Goal: Find specific page/section: Find specific page/section

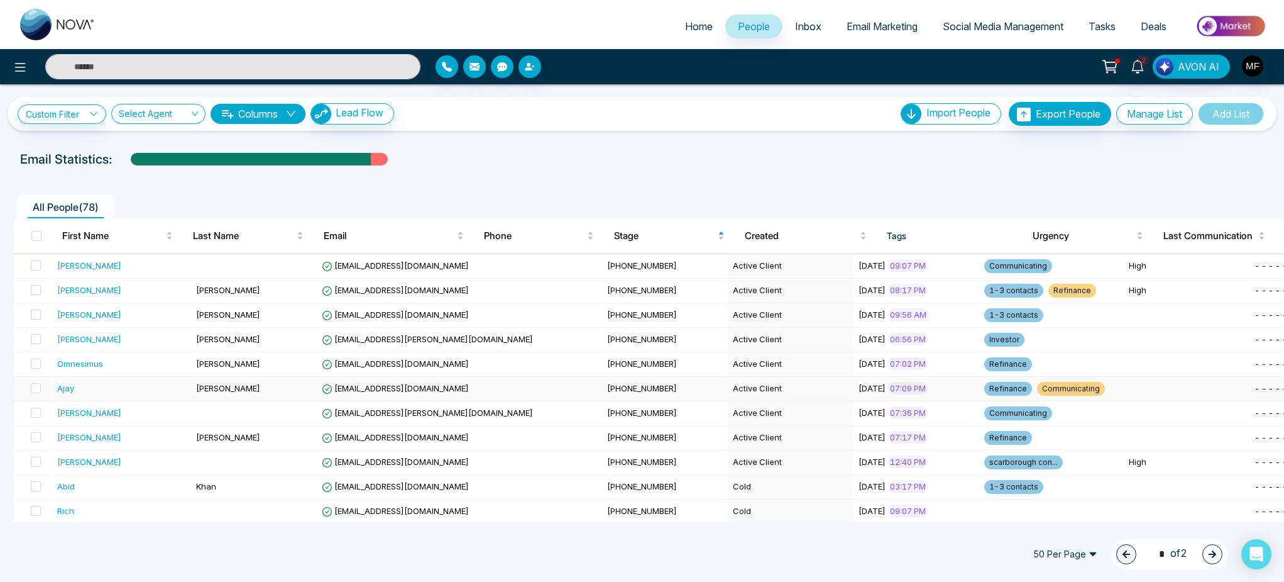
click at [166, 394] on div "Ajay" at bounding box center [122, 388] width 130 height 13
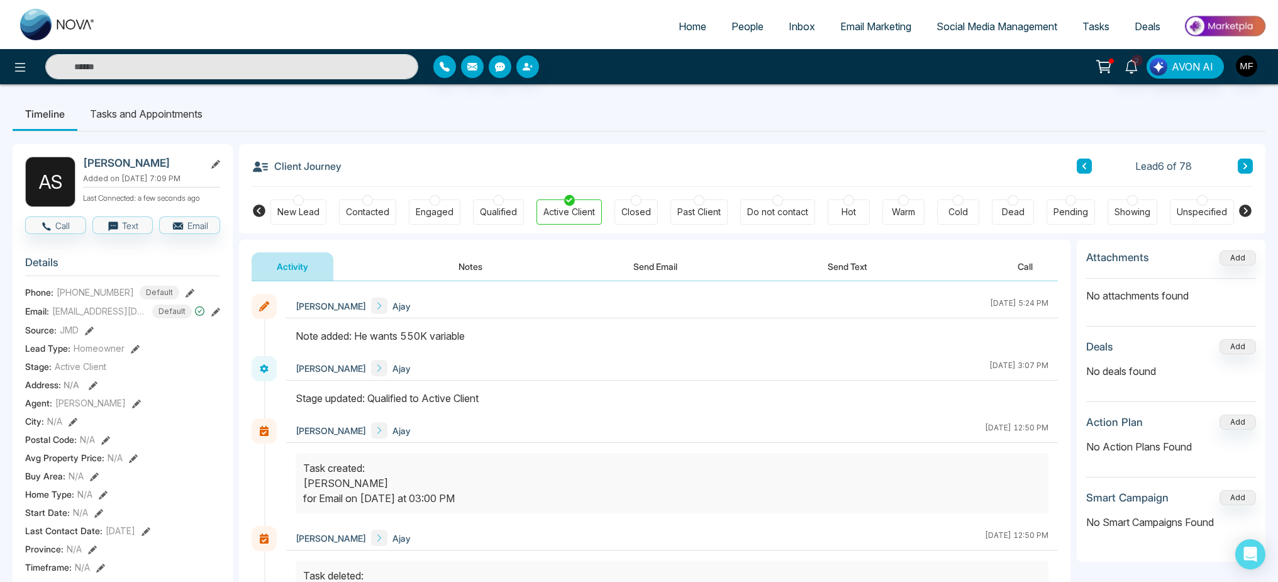
click at [735, 23] on span "People" at bounding box center [747, 26] width 32 height 13
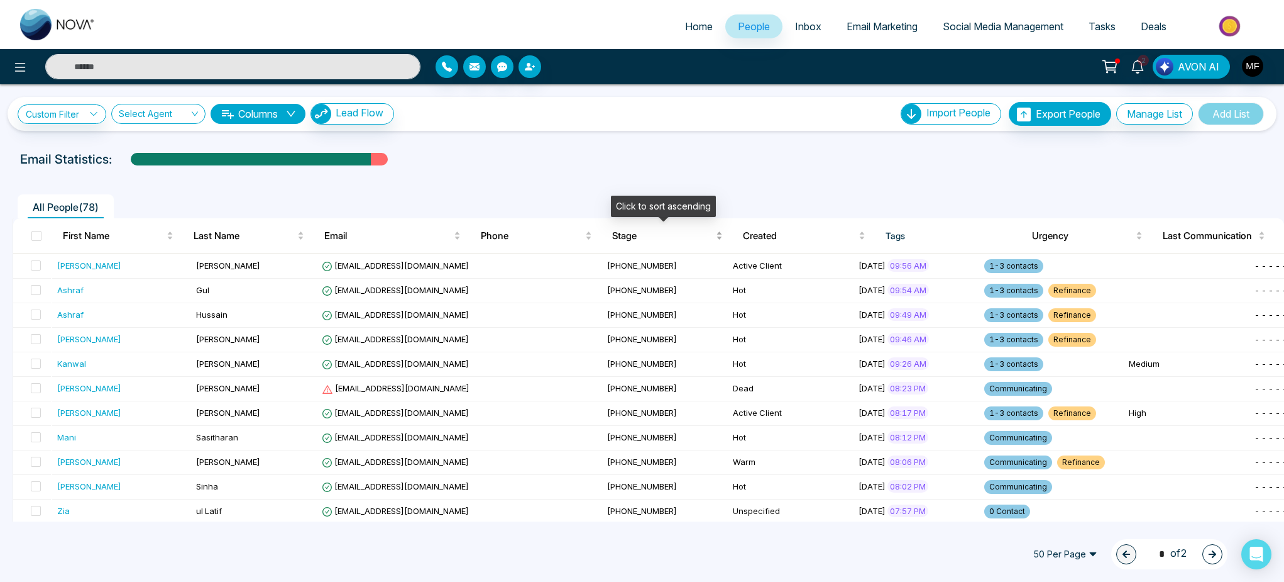
click at [633, 240] on span "Stage" at bounding box center [662, 235] width 101 height 15
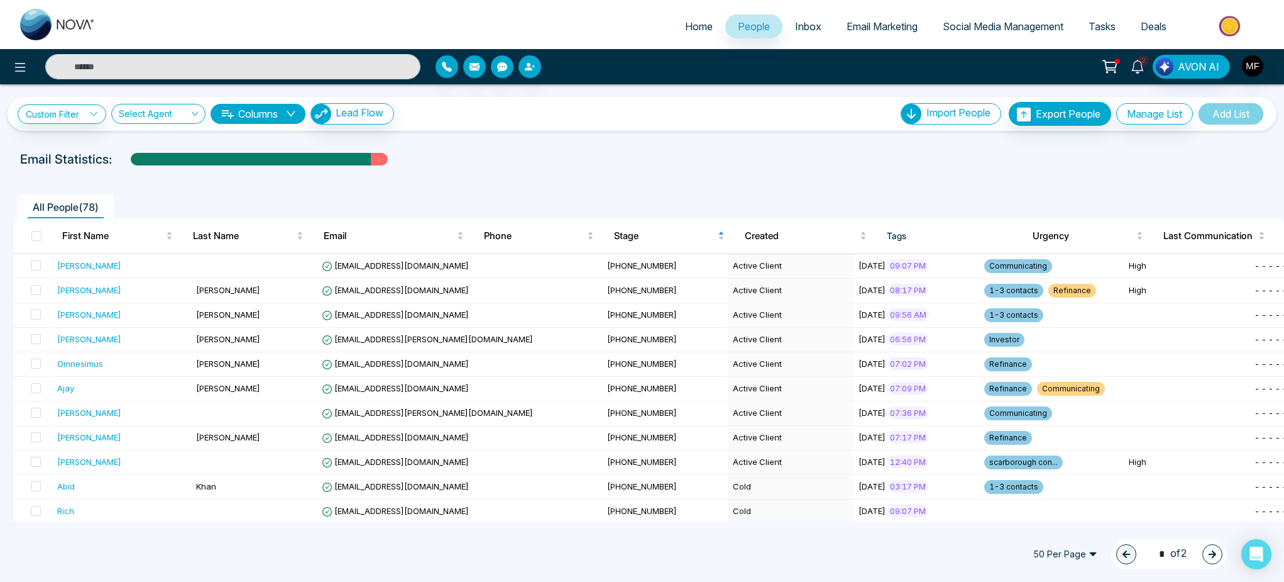
click at [1149, 64] on link "2" at bounding box center [1138, 66] width 30 height 22
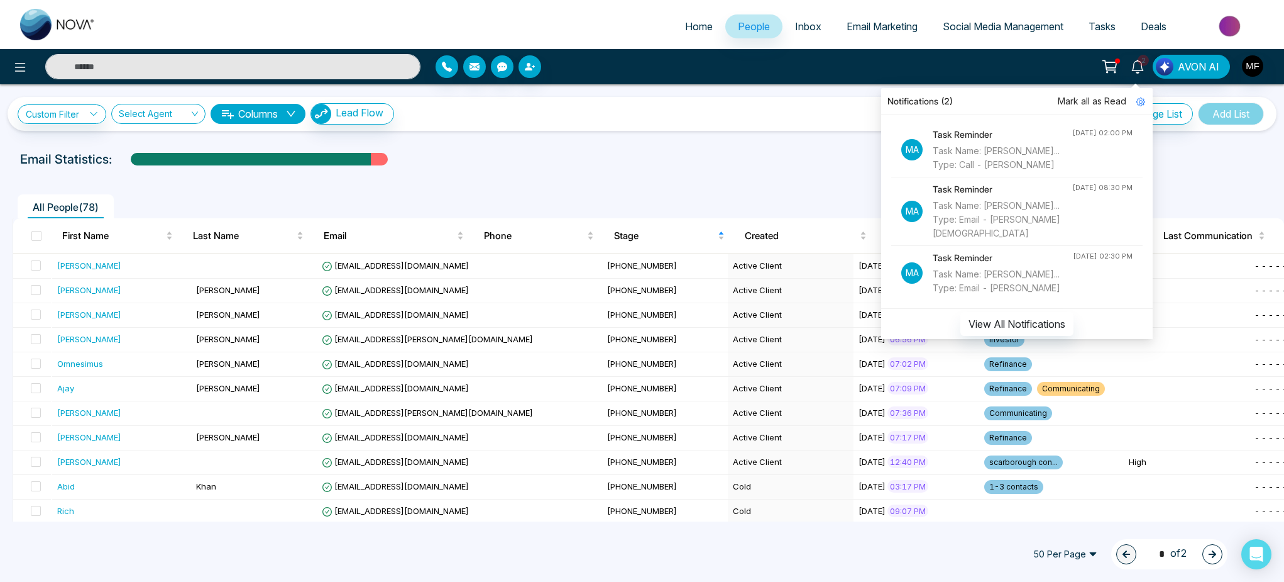
click at [758, 134] on div "Custom Filter Choose a filter Cancel Apply Select Agent Columns Lead Flow Impor…" at bounding box center [642, 302] width 1284 height 437
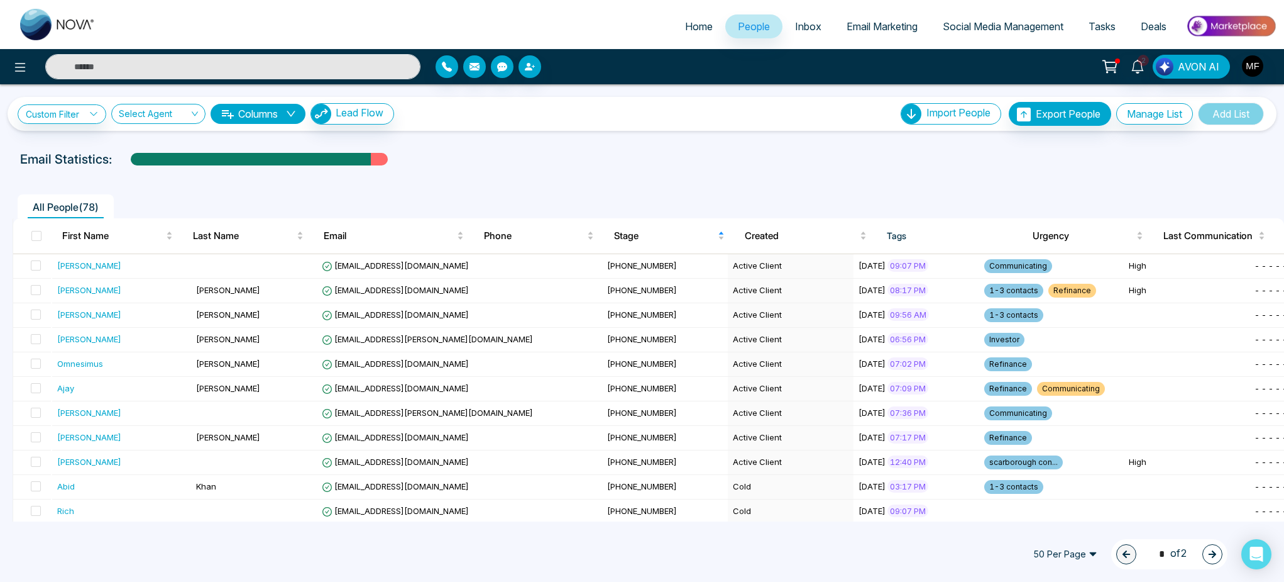
click at [1119, 70] on icon at bounding box center [1111, 67] width 18 height 18
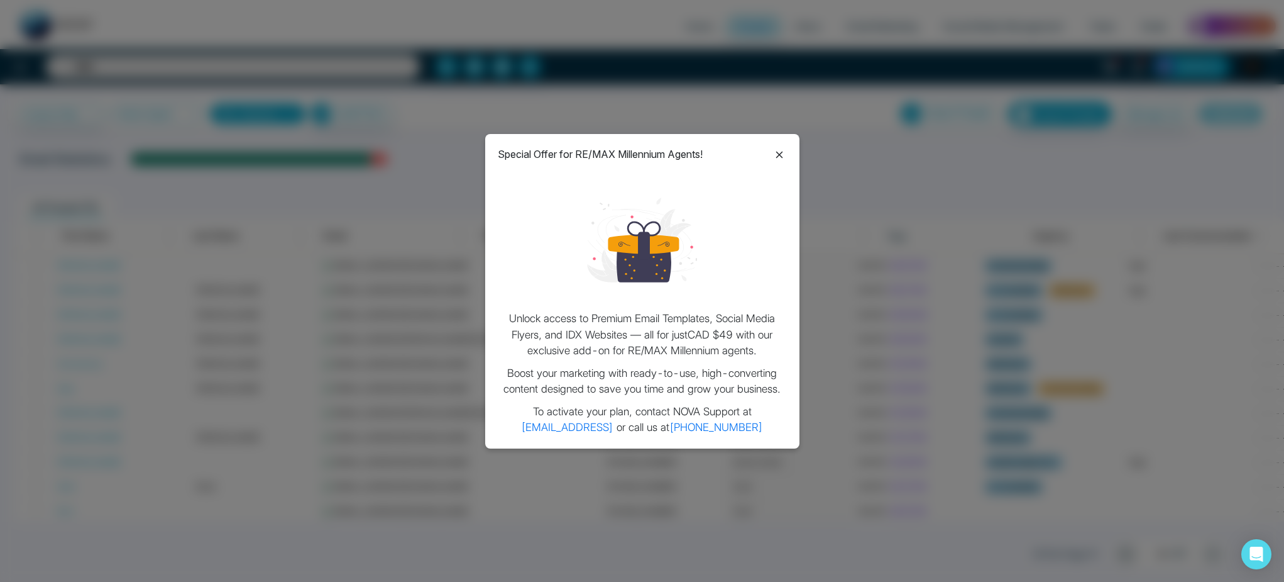
click at [774, 160] on icon at bounding box center [779, 154] width 15 height 15
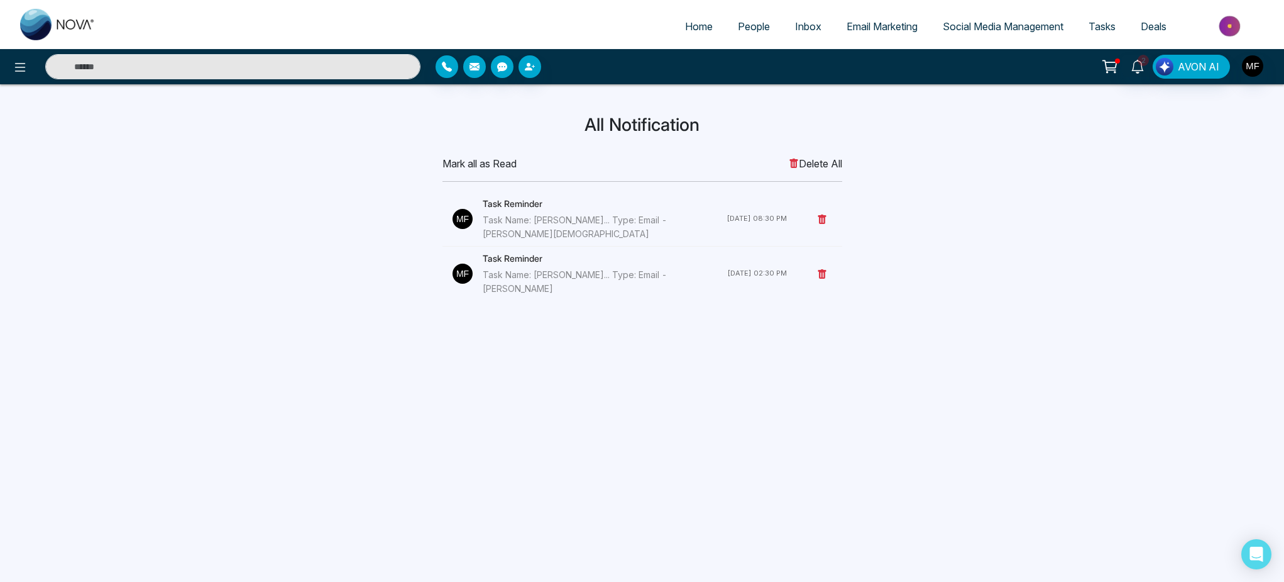
click at [723, 319] on div "Home People Inbox Email Marketing Social Media Management Tasks Deals 2 AVON AI…" at bounding box center [642, 291] width 1284 height 582
click at [675, 268] on div "Task Name: [PERSON_NAME]... Type: Email - [PERSON_NAME]" at bounding box center [605, 282] width 245 height 28
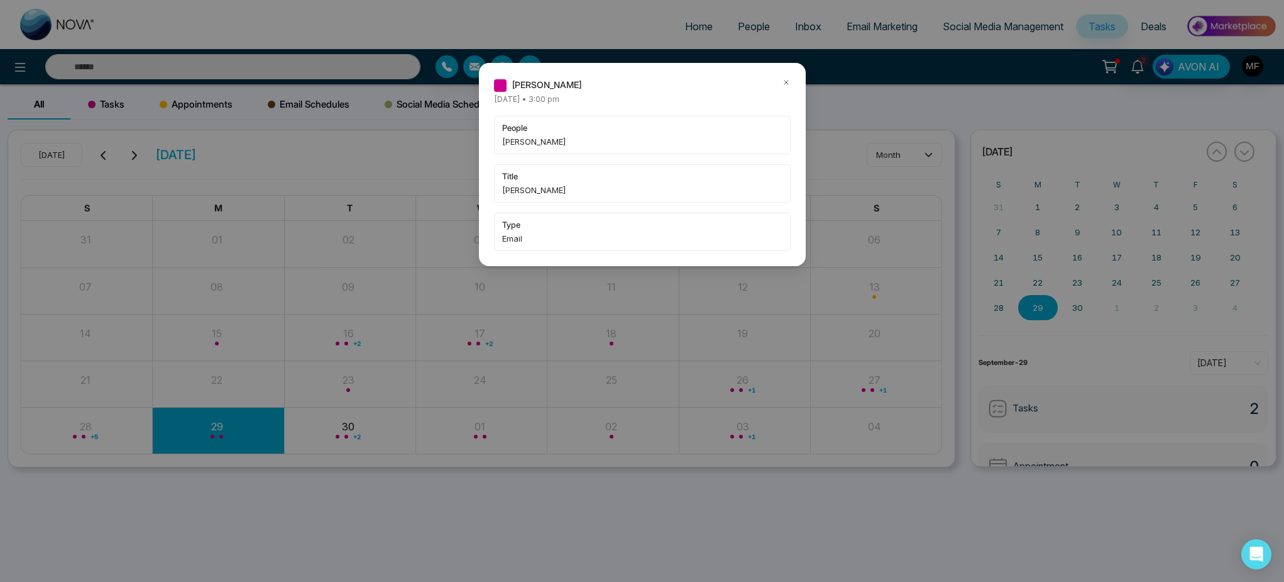
click at [786, 80] on icon at bounding box center [786, 82] width 9 height 9
